Goal: Check status: Check status

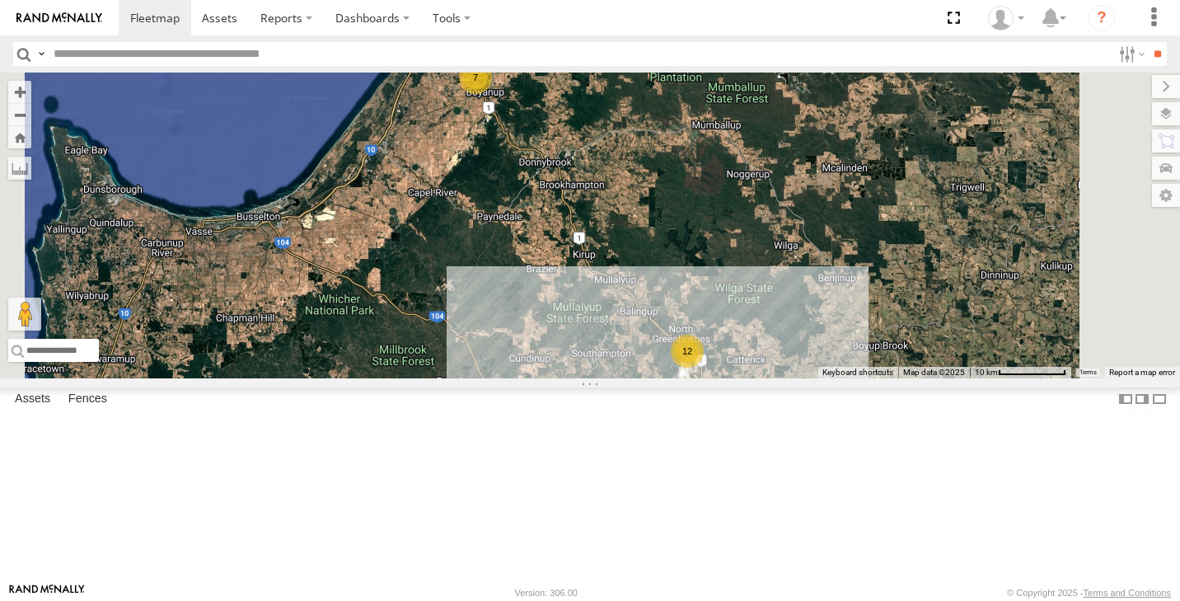
click at [704, 367] on div "12" at bounding box center [687, 351] width 33 height 33
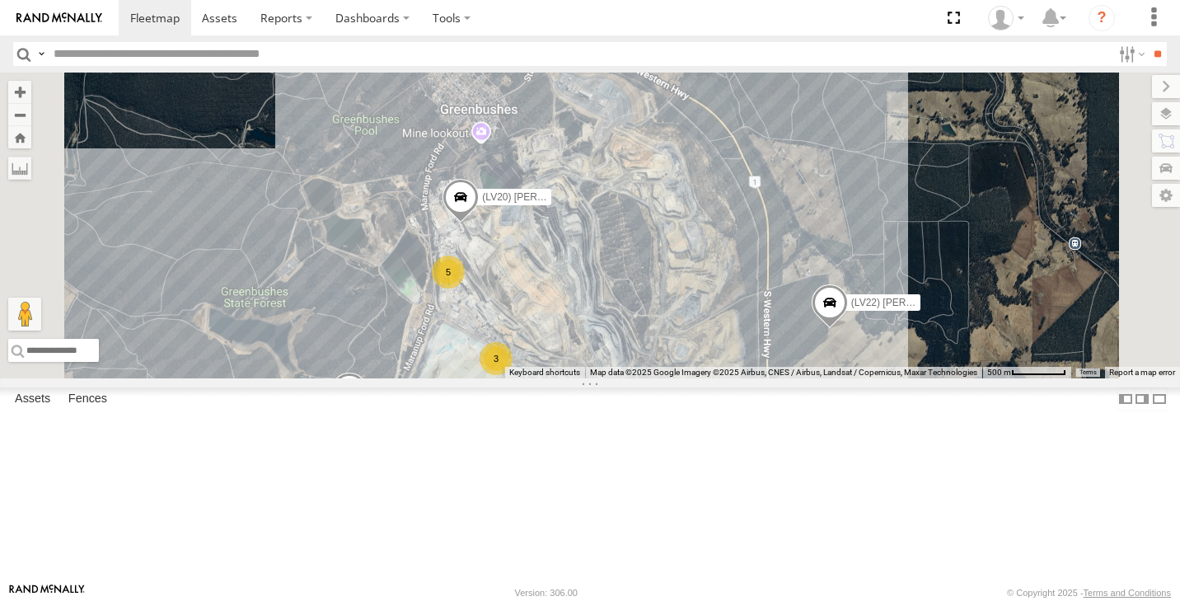
click at [465, 288] on div "5" at bounding box center [448, 271] width 33 height 33
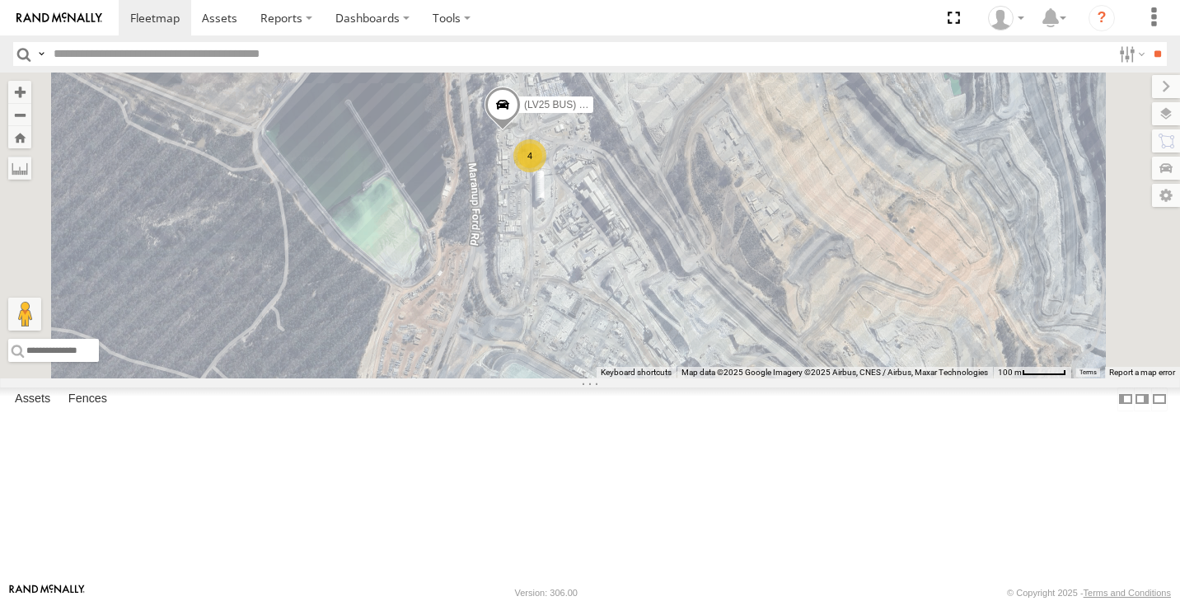
drag, startPoint x: 716, startPoint y: 445, endPoint x: 719, endPoint y: 158, distance: 286.7
click at [718, 159] on div "(TR6) Little Tipper (LV20) [PERSON_NAME] (LV22) [PERSON_NAME] (LV23) space cab …" at bounding box center [590, 226] width 1180 height 306
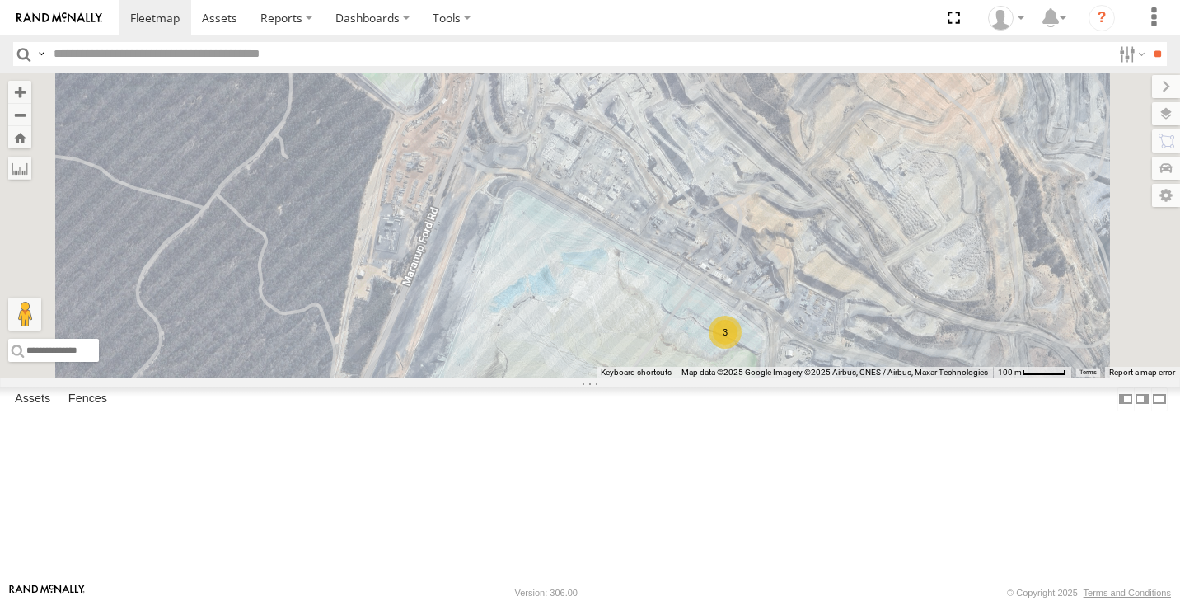
click at [742, 349] on div "3" at bounding box center [725, 332] width 33 height 33
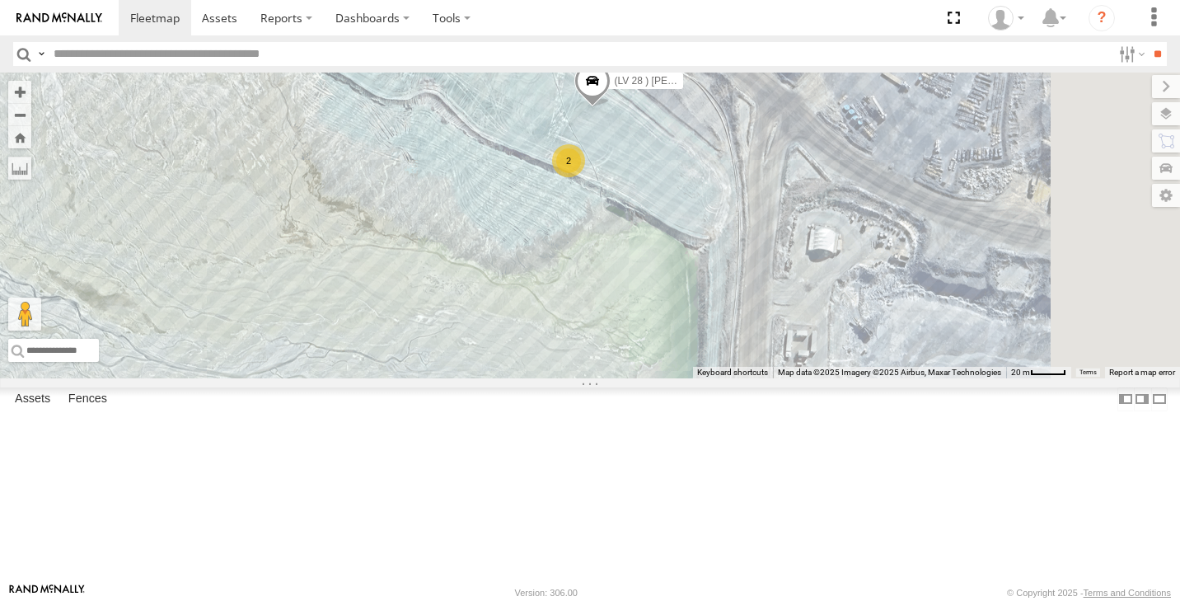
click at [585, 177] on div "2" at bounding box center [568, 160] width 33 height 33
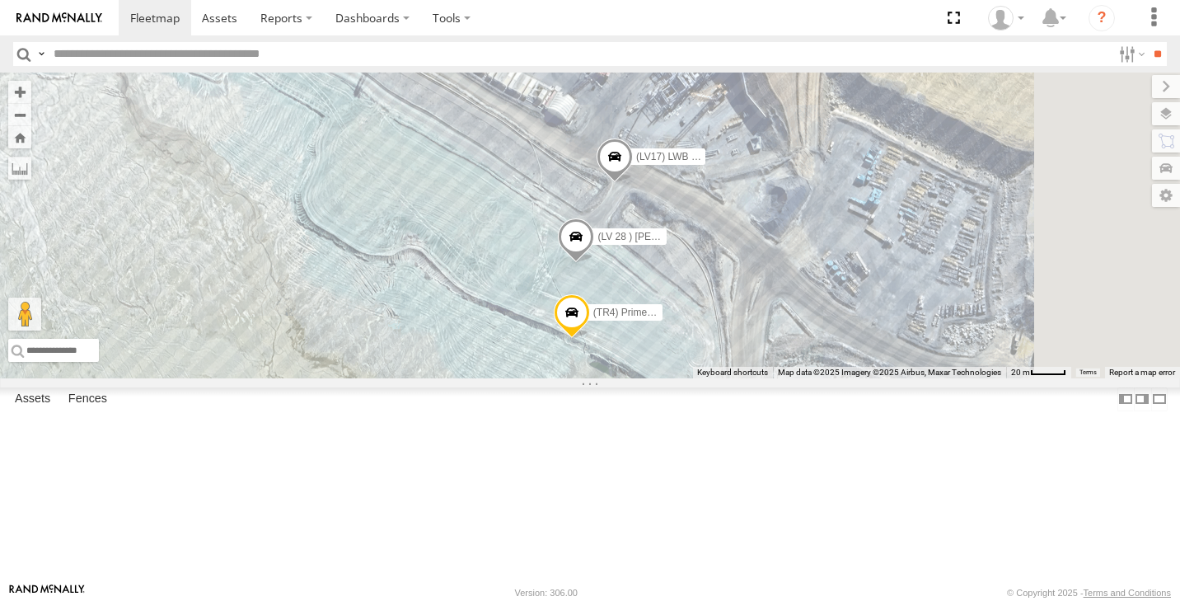
drag, startPoint x: 832, startPoint y: 195, endPoint x: 807, endPoint y: 298, distance: 106.1
click at [807, 298] on div "(LV 28 ) [PERSON_NAME] dual cab triton (LV17) LWB Musso (TR4) Prime mover" at bounding box center [590, 226] width 1180 height 306
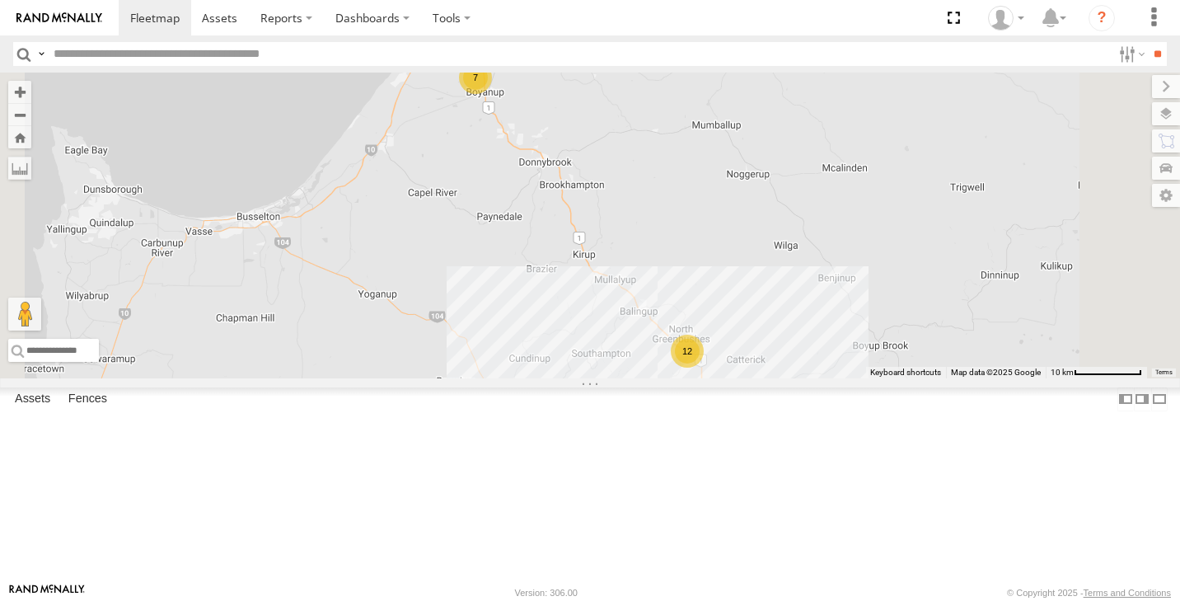
click at [704, 367] on div "12" at bounding box center [687, 351] width 33 height 33
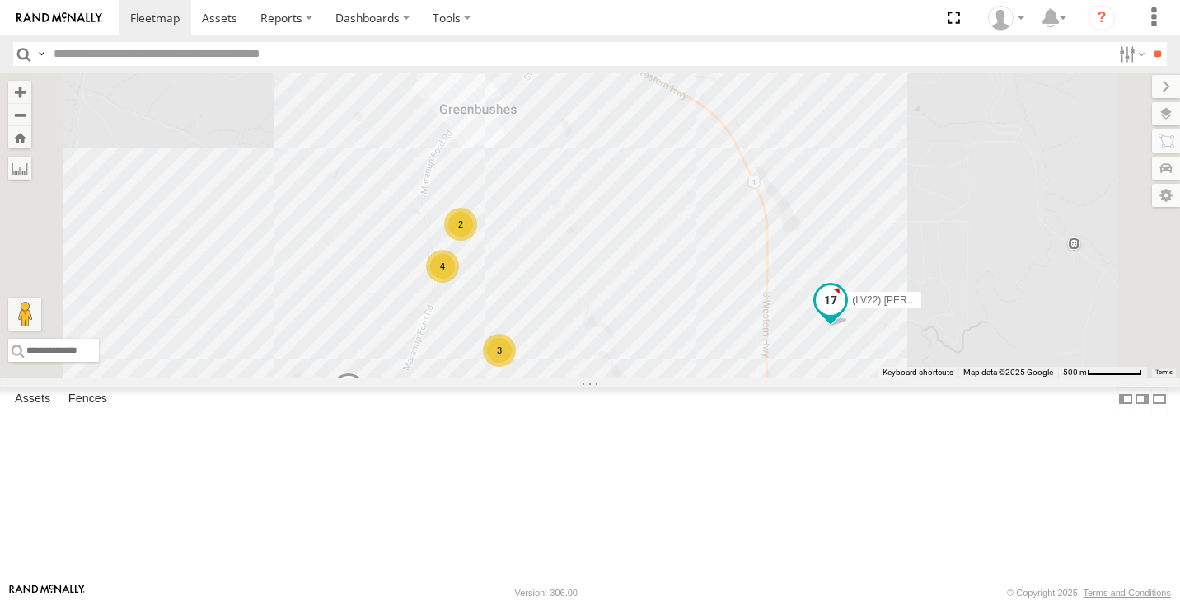
click at [845, 315] on span at bounding box center [831, 300] width 30 height 30
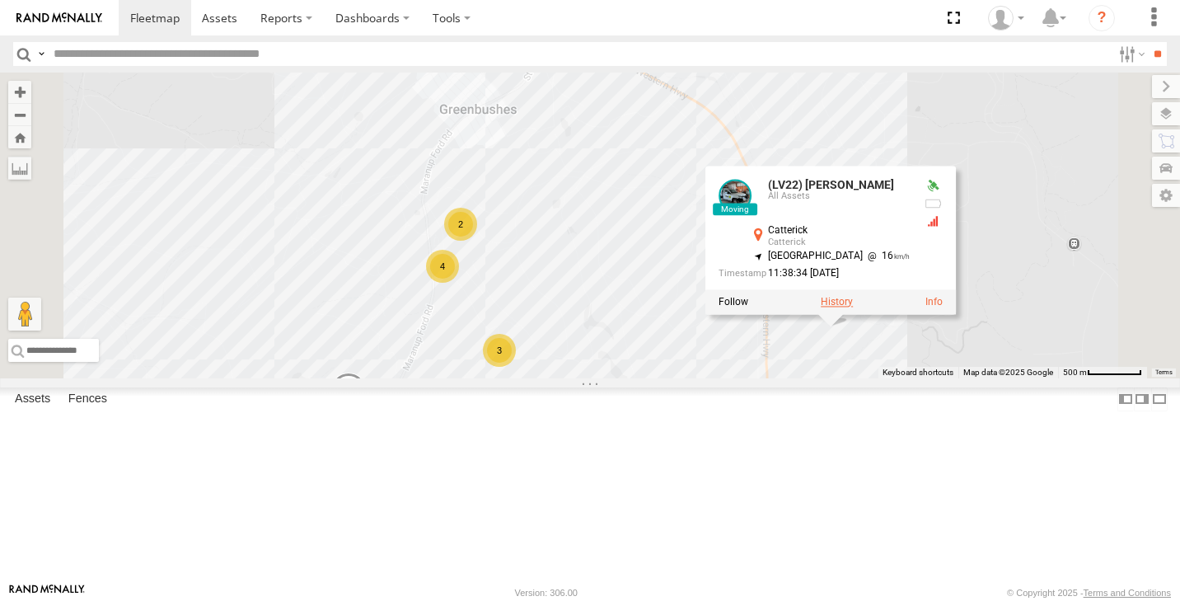
click at [853, 307] on label at bounding box center [837, 302] width 32 height 12
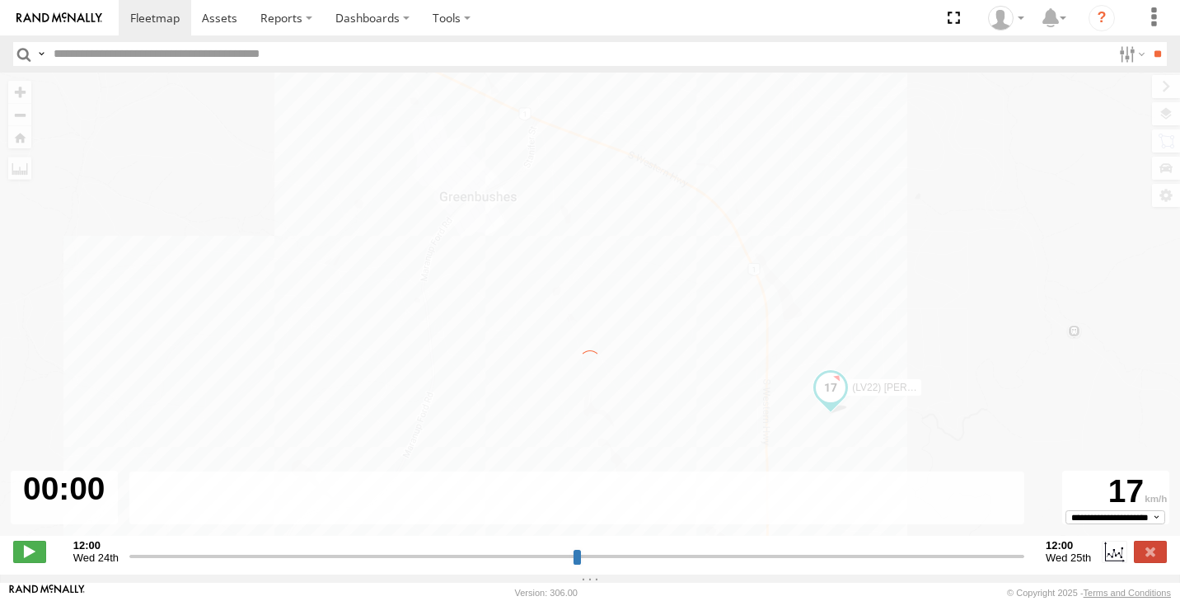
type input "**********"
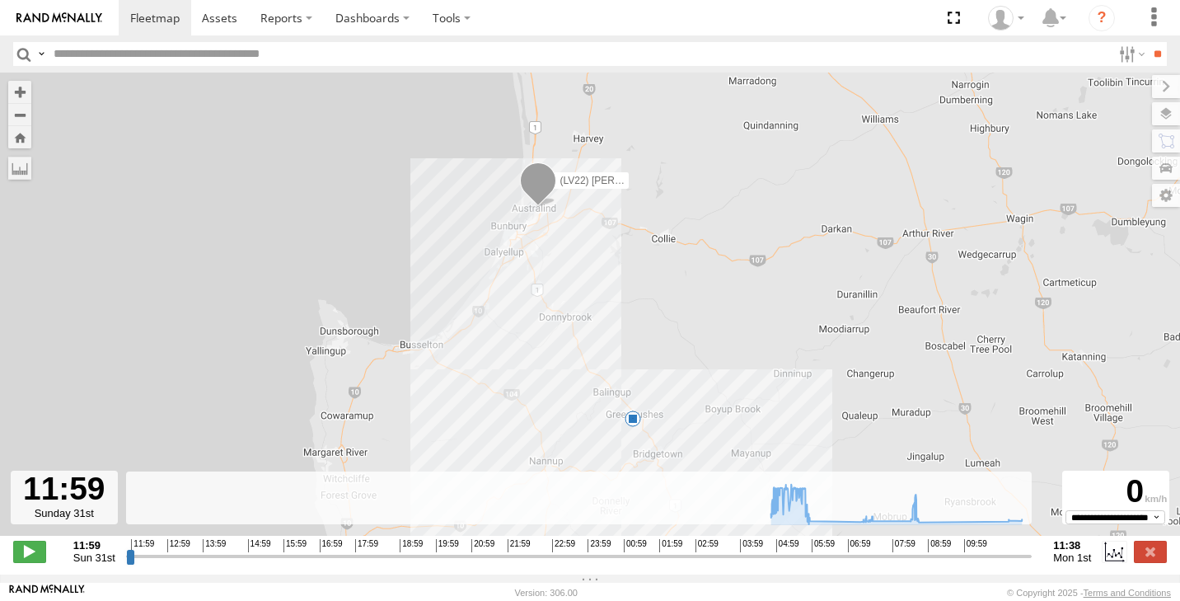
click at [632, 433] on div "(LV22) Dan Ute 6" at bounding box center [590, 313] width 1180 height 480
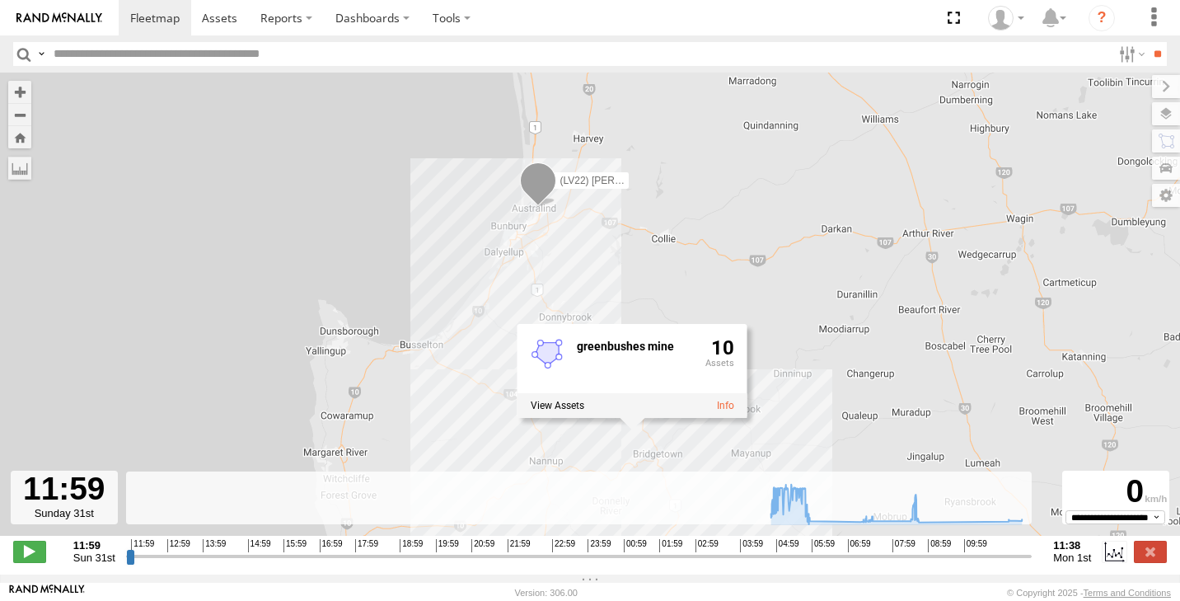
click at [634, 417] on div "greenbushes mine 10" at bounding box center [632, 370] width 230 height 94
click at [690, 438] on div "(LV22) Dan Ute 6 greenbushes mine 10" at bounding box center [590, 313] width 1180 height 480
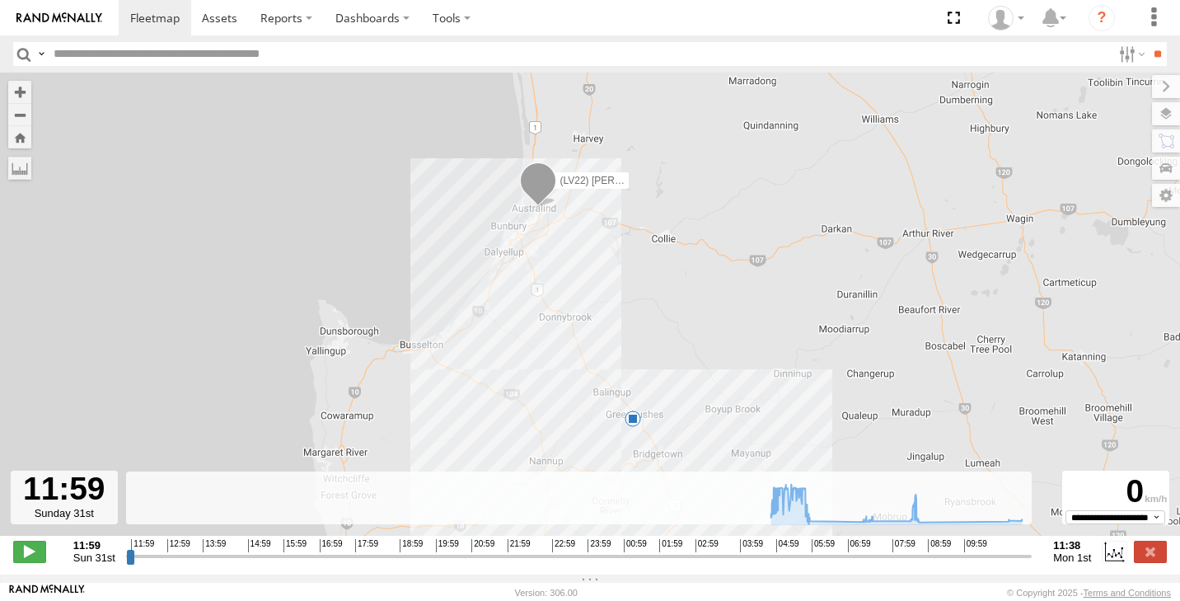
click at [634, 423] on div "6" at bounding box center [633, 418] width 16 height 16
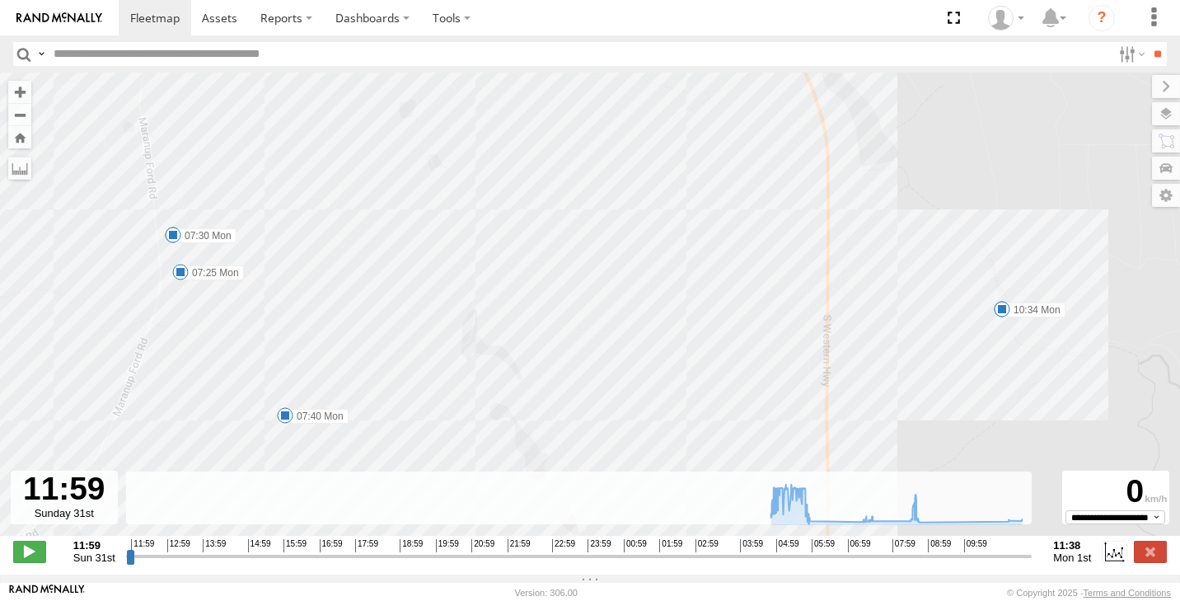
drag, startPoint x: 909, startPoint y: 328, endPoint x: 876, endPoint y: 444, distance: 120.8
click at [876, 444] on div "(LV22) Dan Ute 06:01 Mon 07:25 Mon 07:30 Mon 07:40 Mon 08:54 Mon 10:34 Mon" at bounding box center [590, 313] width 1180 height 480
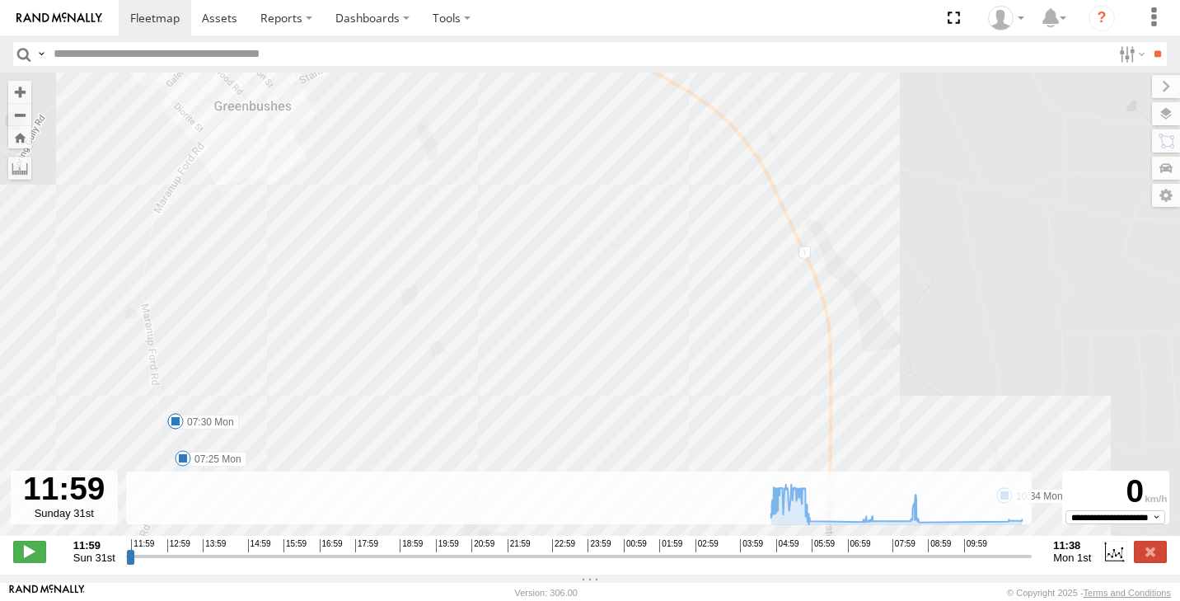
drag, startPoint x: 810, startPoint y: 300, endPoint x: 877, endPoint y: 424, distance: 141.2
click at [877, 424] on div "(LV22) Dan Ute 06:01 Mon 07:25 Mon 07:30 Mon 07:40 Mon 08:54 Mon 10:34 Mon" at bounding box center [590, 313] width 1180 height 480
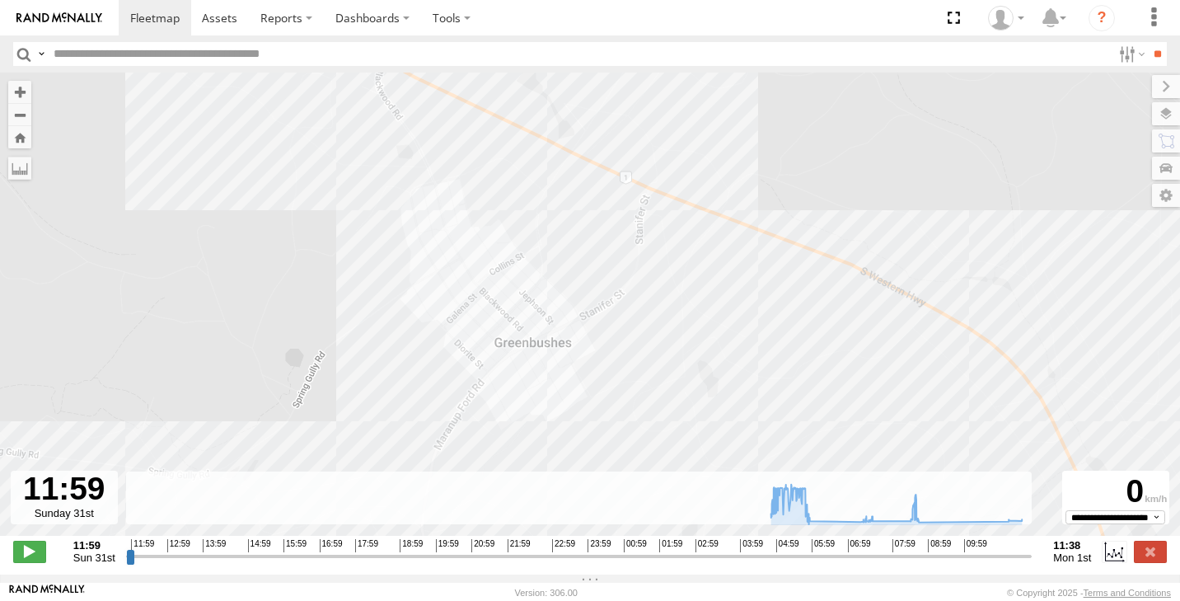
drag, startPoint x: 605, startPoint y: 220, endPoint x: 827, endPoint y: 353, distance: 259.0
click at [827, 353] on div "(LV22) Dan Ute 06:01 Mon 07:25 Mon 07:30 Mon 07:40 Mon 08:54 Mon 10:34 Mon" at bounding box center [590, 313] width 1180 height 480
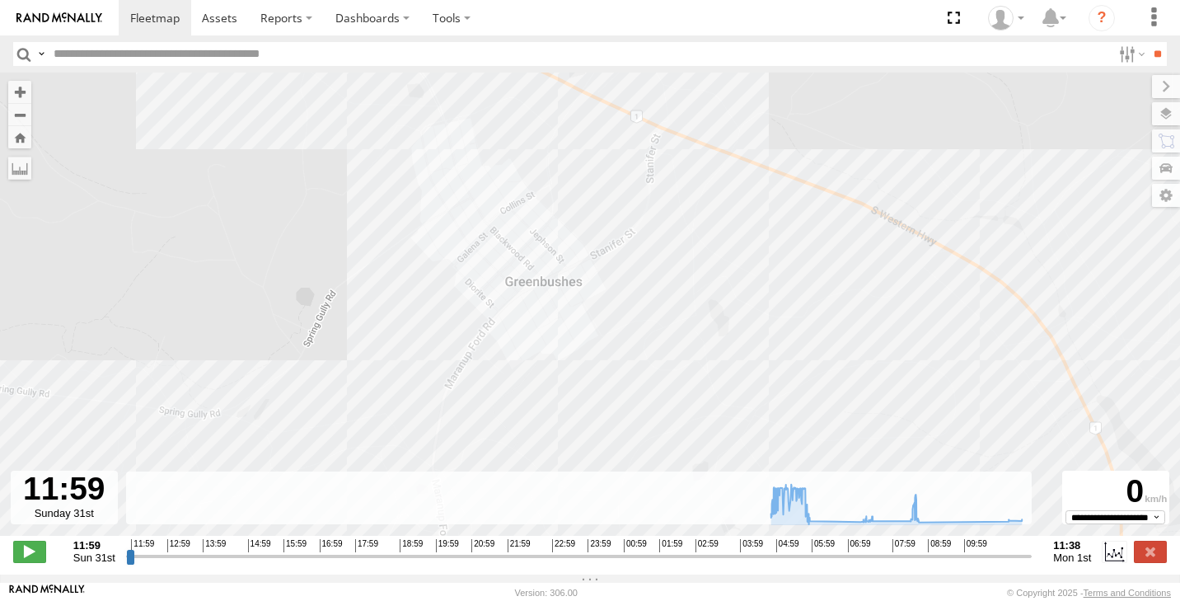
drag, startPoint x: 827, startPoint y: 353, endPoint x: 774, endPoint y: 69, distance: 288.3
click at [774, 69] on body at bounding box center [590, 300] width 1180 height 601
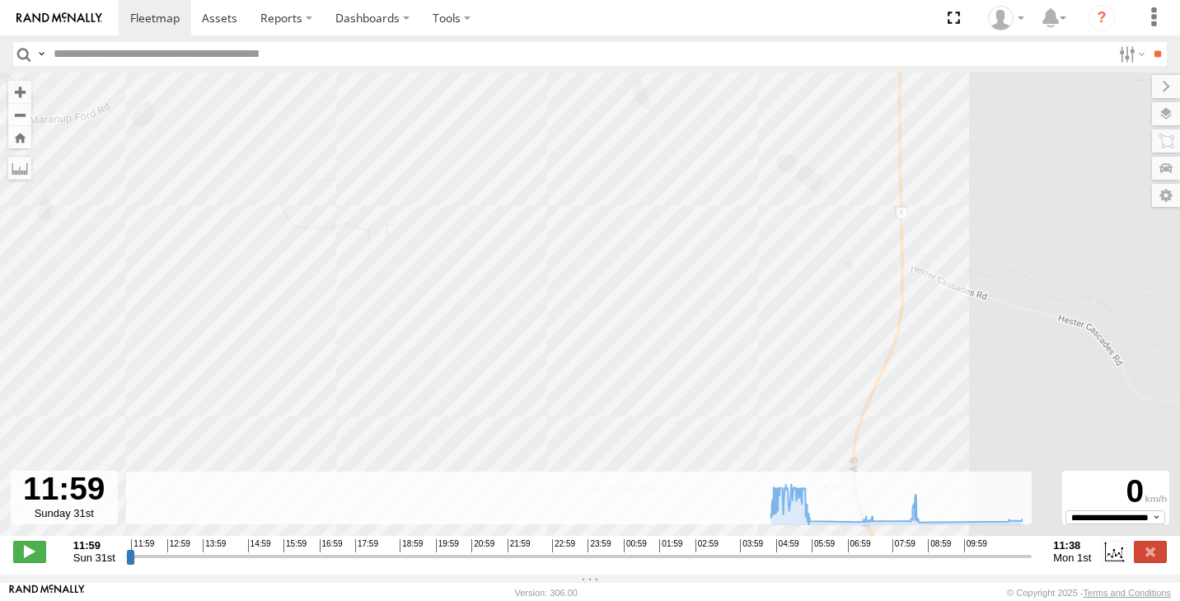
drag, startPoint x: 902, startPoint y: 175, endPoint x: 915, endPoint y: 271, distance: 97.2
click at [910, 258] on div "(LV22) Dan Ute 06:01 Mon 07:25 Mon 07:30 Mon 07:40 Mon 08:54 Mon 10:34 Mon" at bounding box center [590, 313] width 1180 height 480
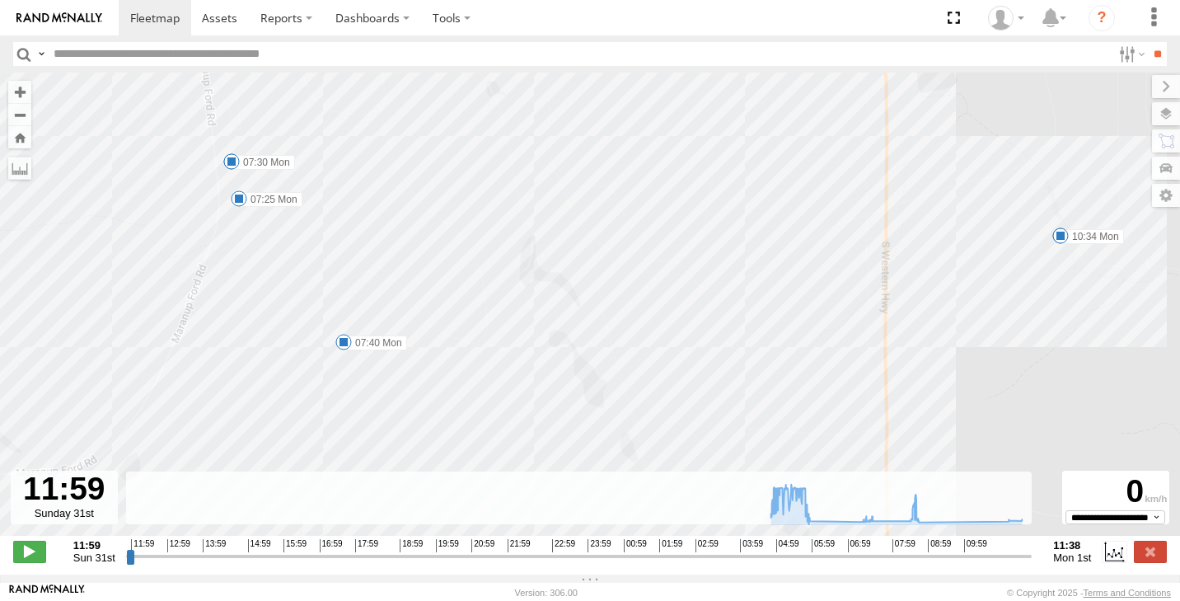
drag, startPoint x: 938, startPoint y: 263, endPoint x: 830, endPoint y: 356, distance: 143.2
click at [831, 356] on div "(LV22) Dan Ute 06:01 Mon 07:25 Mon 07:30 Mon 07:40 Mon 08:54 Mon 10:34 Mon" at bounding box center [590, 313] width 1180 height 480
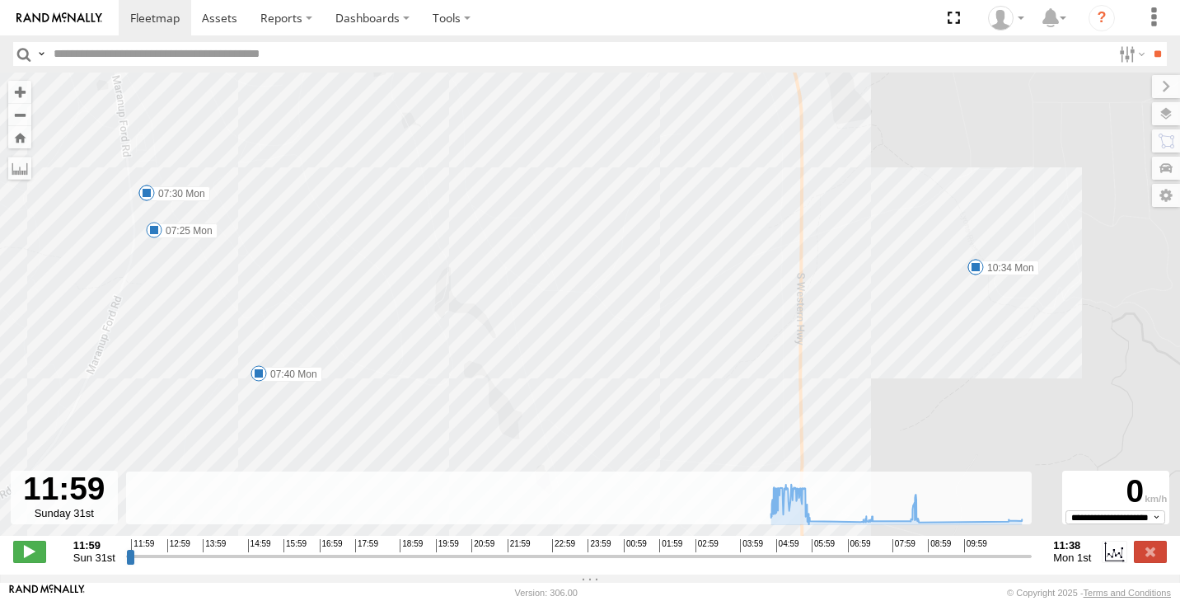
click at [976, 279] on div "(LV22) Dan Ute 06:01 Mon 07:25 Mon 07:30 Mon 07:40 Mon 08:54 Mon 10:34 Mon" at bounding box center [590, 313] width 1180 height 480
click at [974, 272] on span at bounding box center [975, 267] width 16 height 16
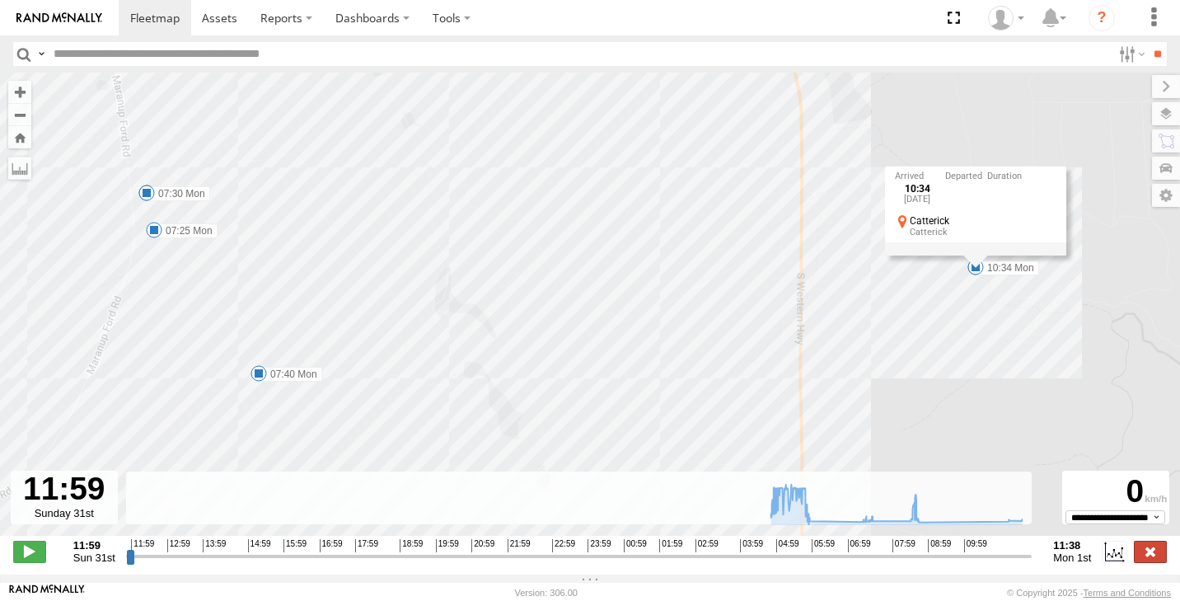
click at [1144, 557] on label at bounding box center [1150, 550] width 33 height 21
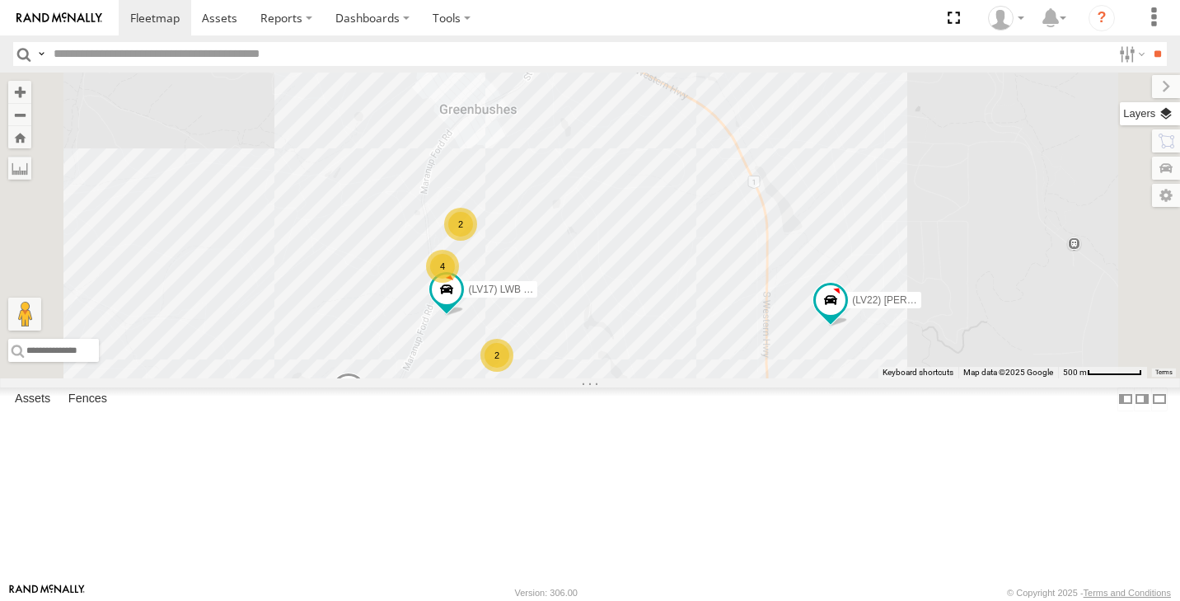
click at [1163, 115] on label at bounding box center [1150, 113] width 60 height 23
click at [0, 0] on label at bounding box center [0, 0] width 0 height 0
click at [0, 0] on span "Satellite + Roadmap" at bounding box center [0, 0] width 0 height 0
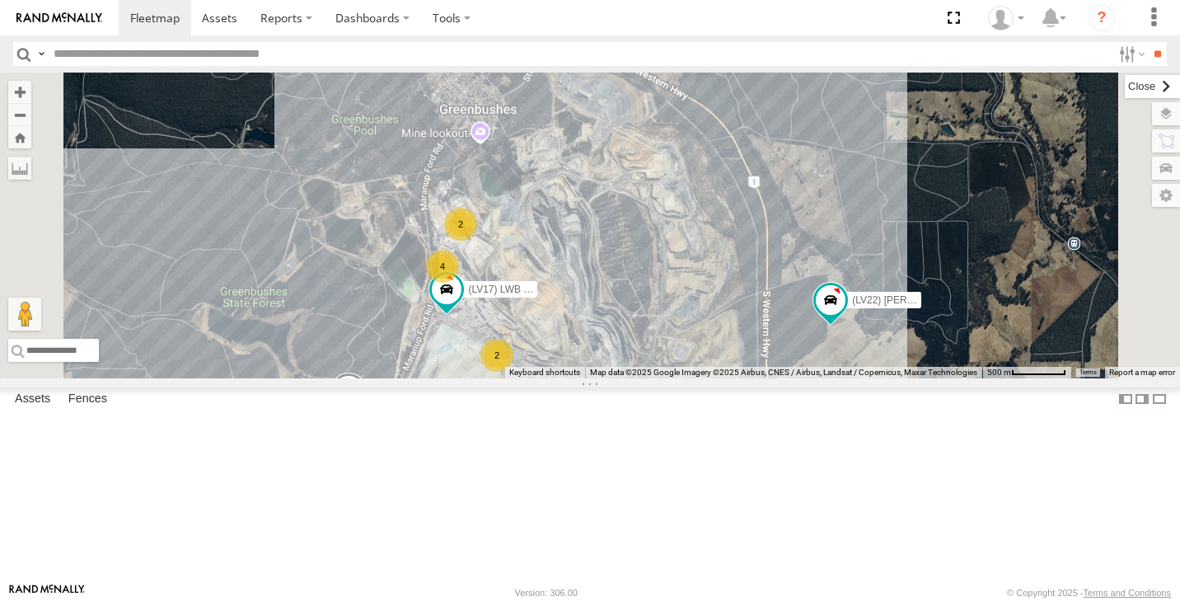
click at [1125, 83] on label at bounding box center [1152, 86] width 55 height 23
